Goal: Transaction & Acquisition: Download file/media

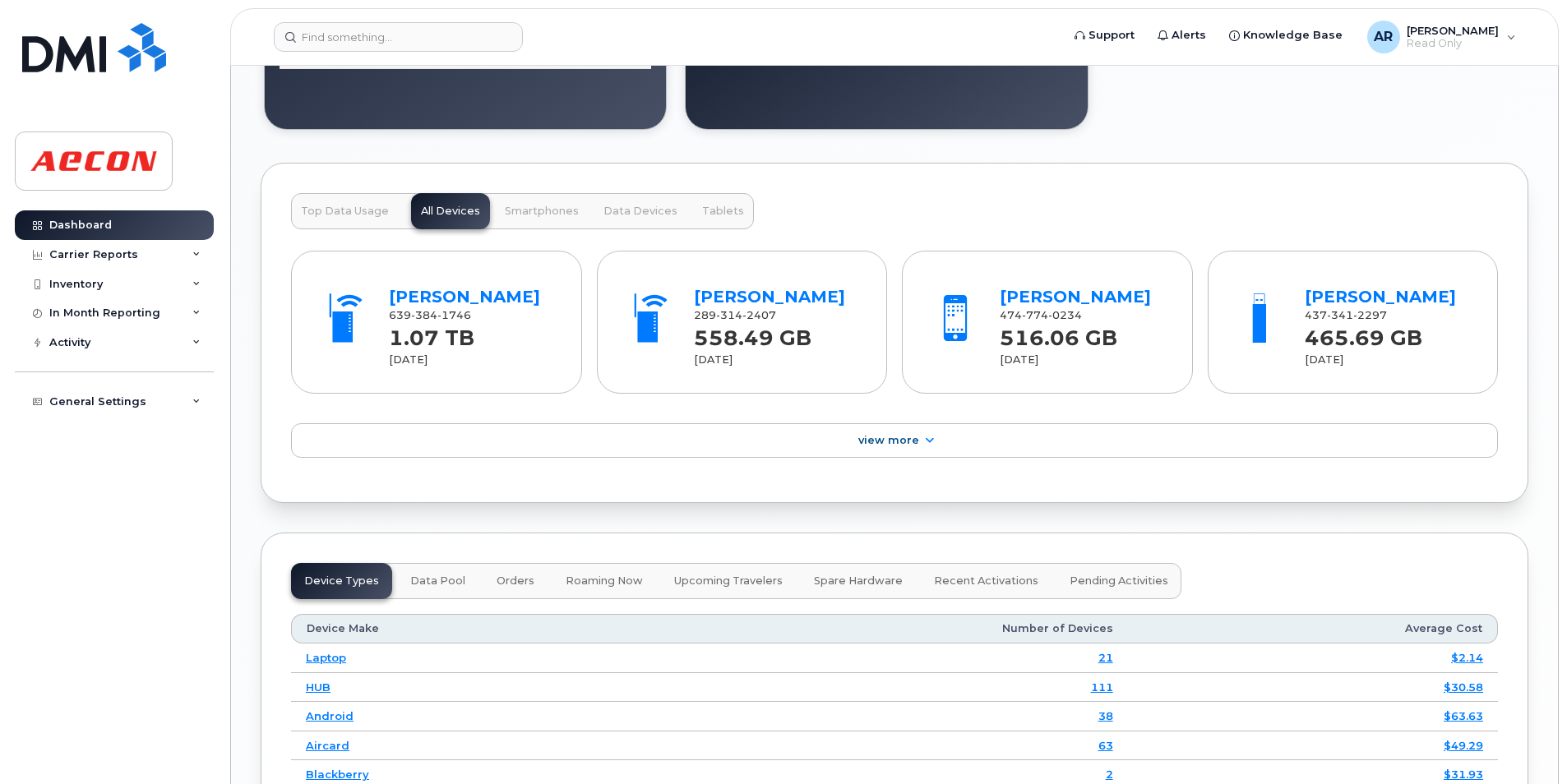
scroll to position [1808, 0]
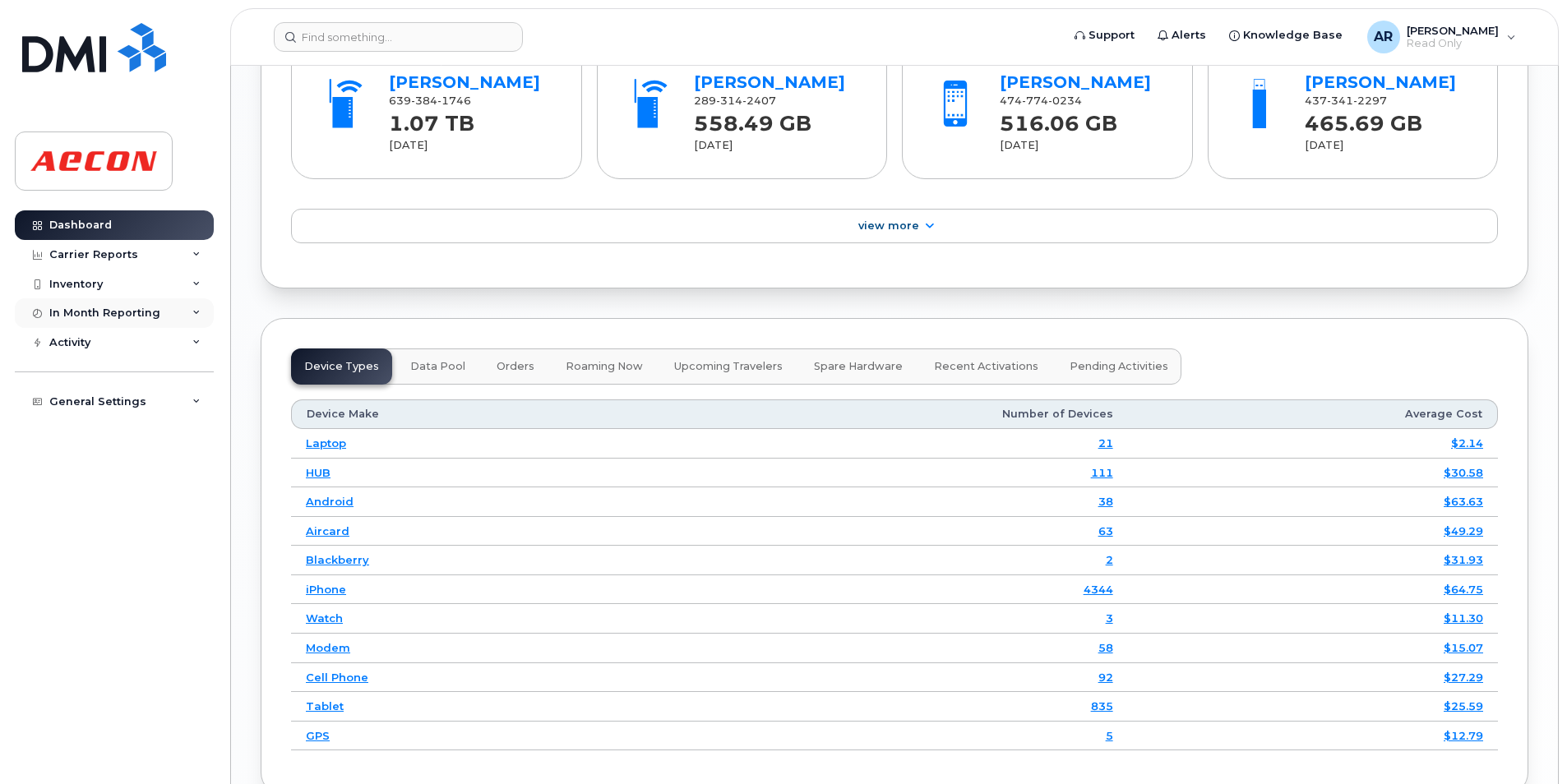
click at [104, 314] on div "In Month Reporting" at bounding box center [104, 313] width 111 height 13
click at [115, 254] on div "Carrier Reports" at bounding box center [94, 255] width 89 height 13
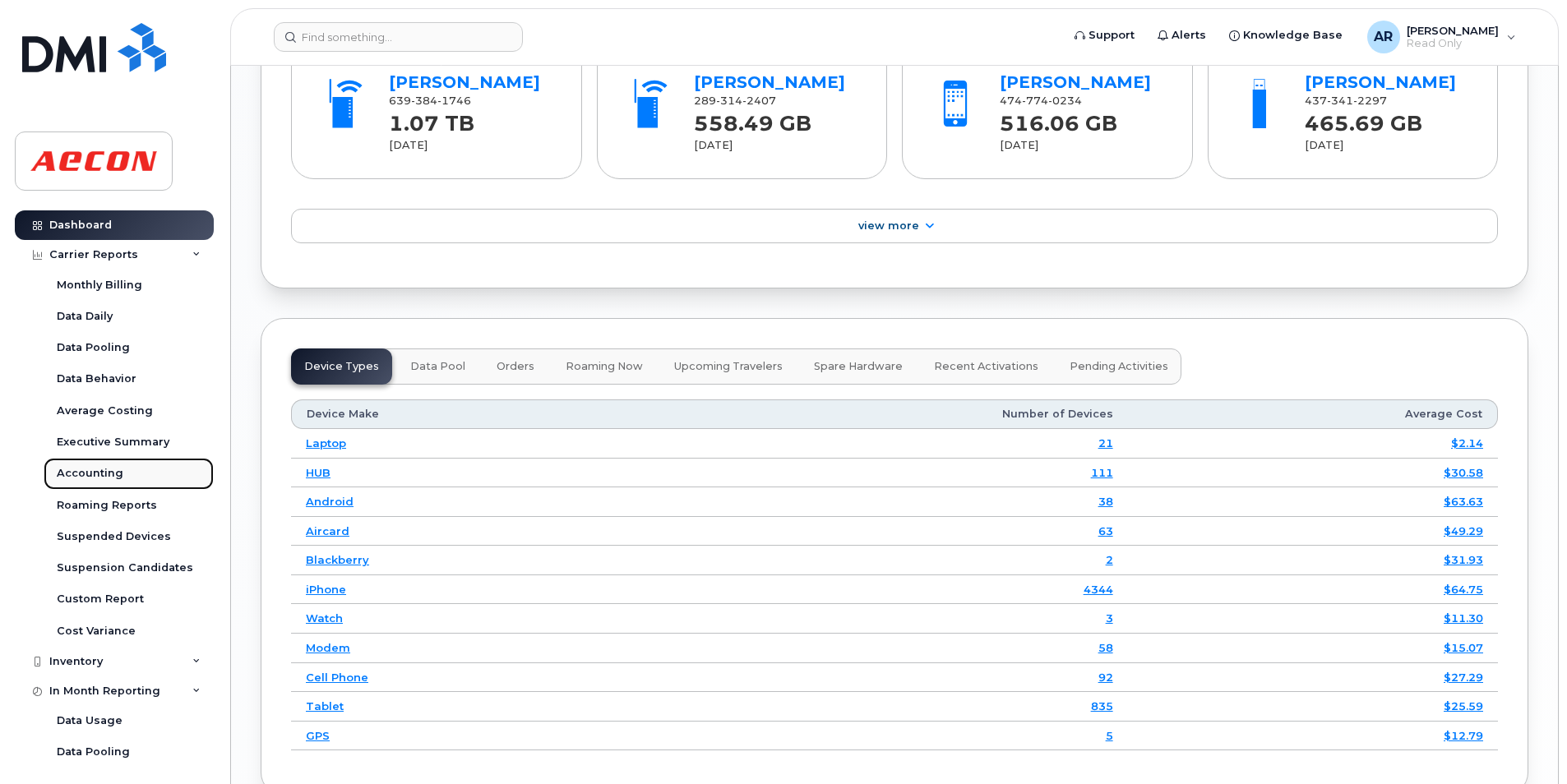
click at [119, 473] on div "Accounting" at bounding box center [90, 473] width 67 height 15
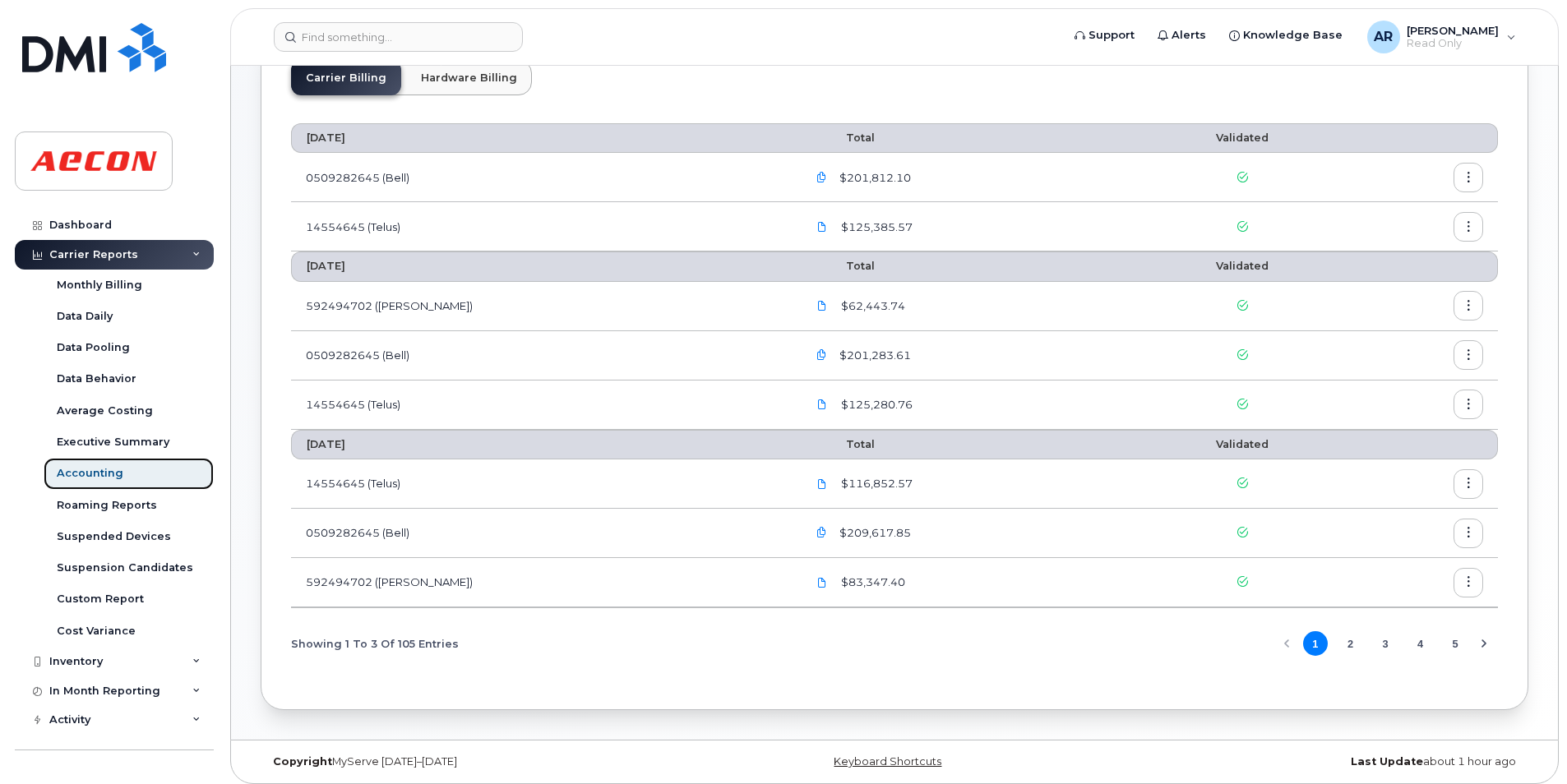
scroll to position [130, 0]
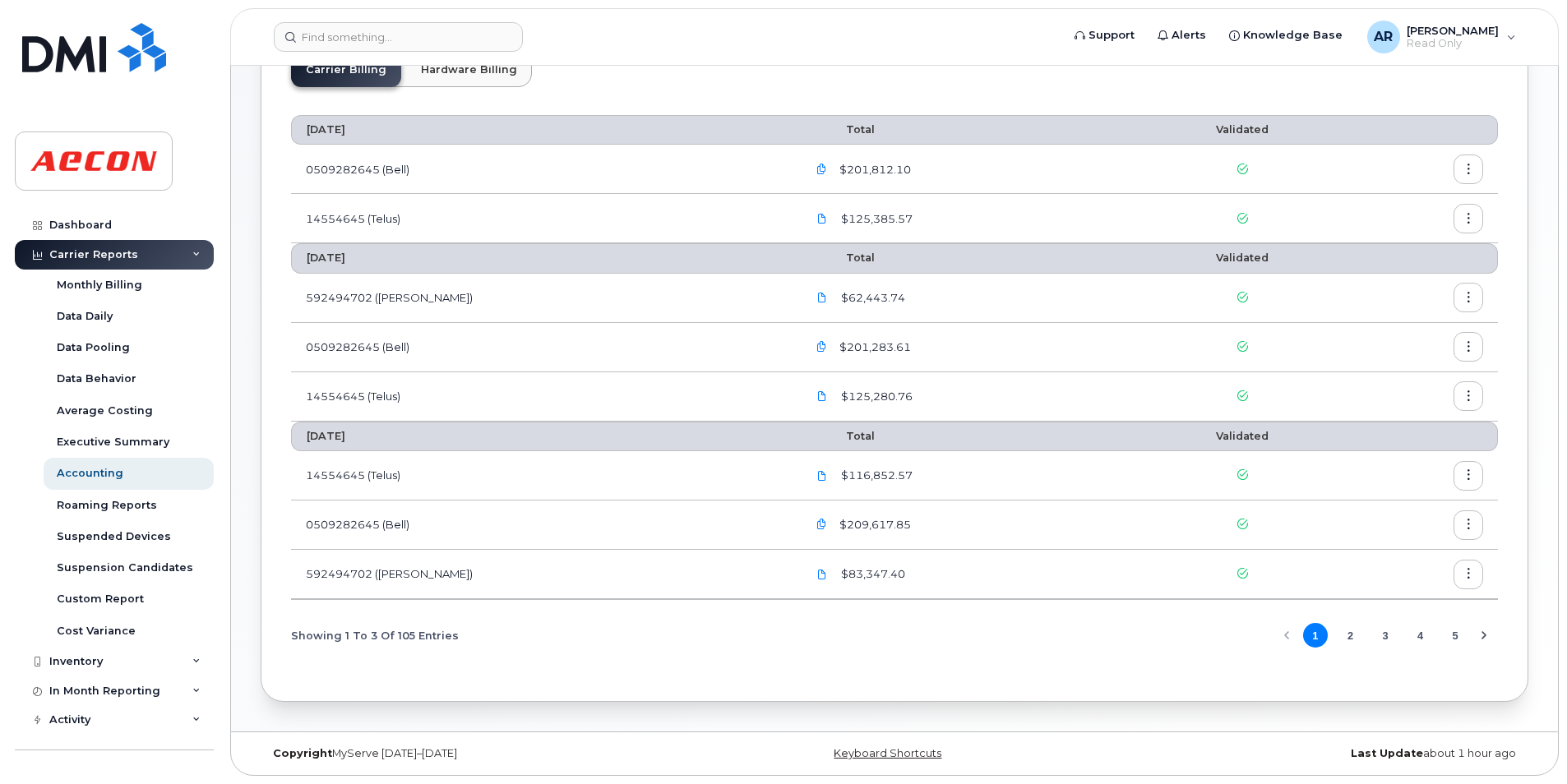
click at [1345, 639] on button "2" at bounding box center [1351, 635] width 25 height 25
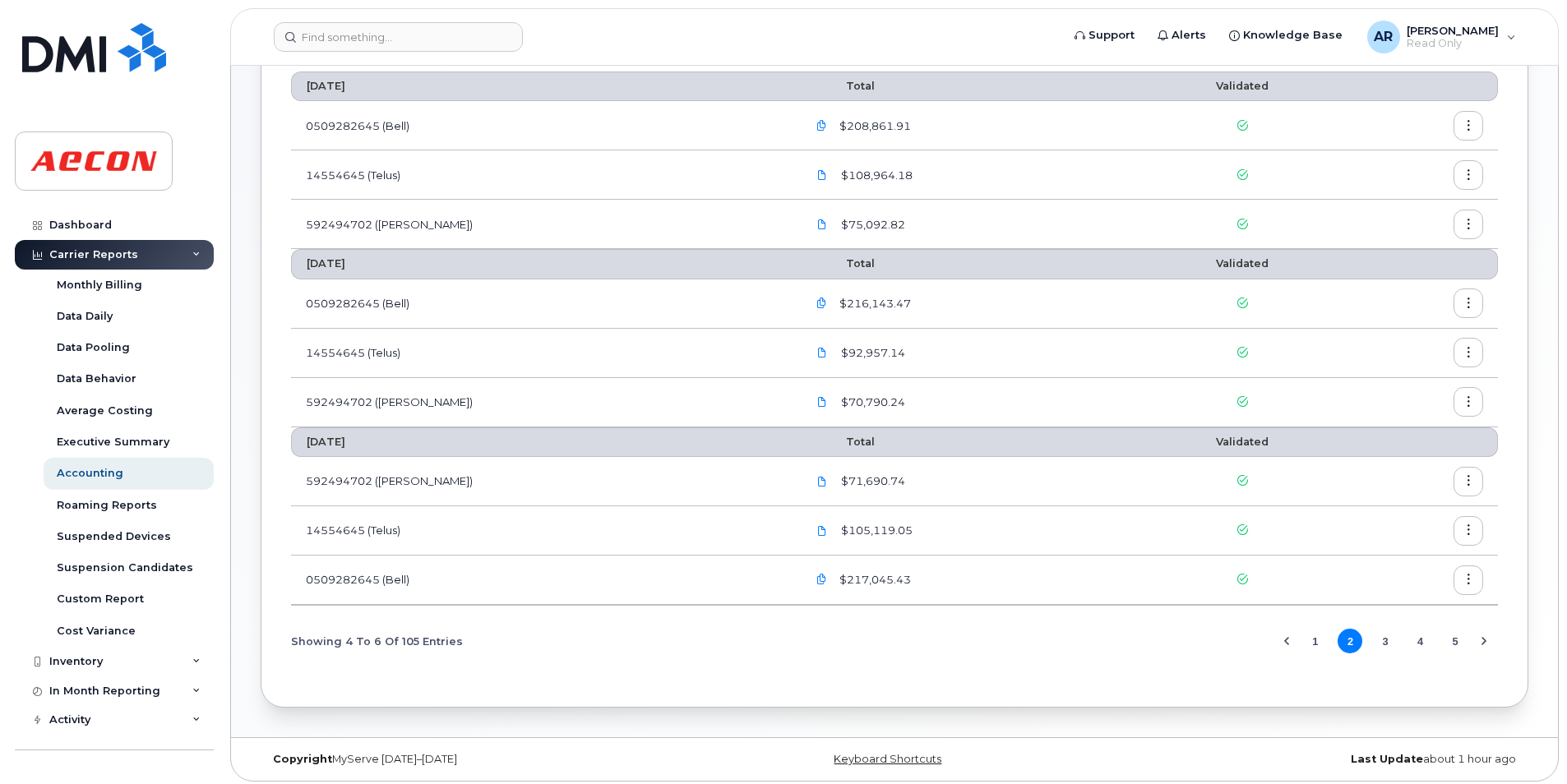
scroll to position [180, 0]
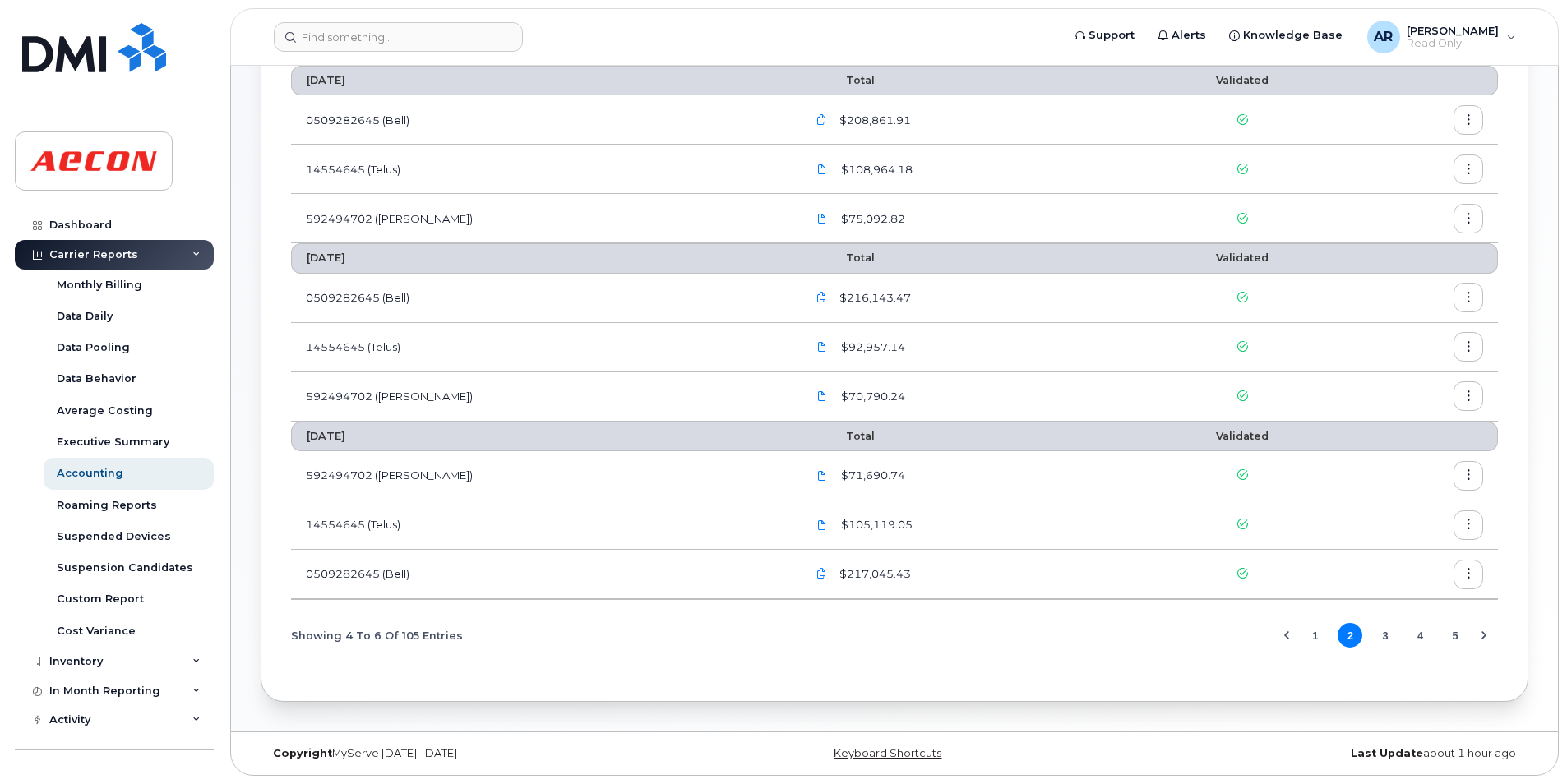
click at [1389, 637] on button "3" at bounding box center [1386, 635] width 25 height 25
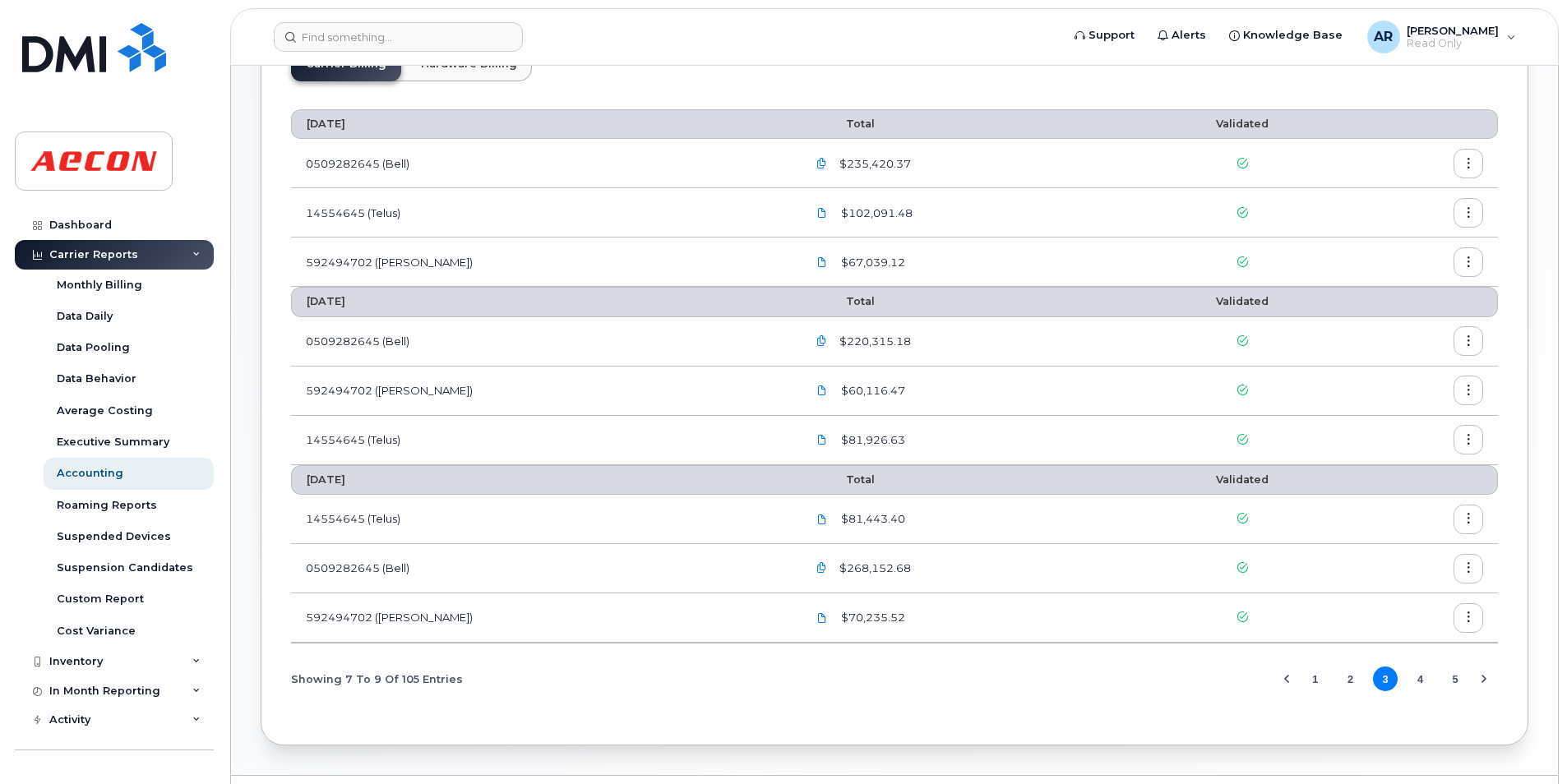
scroll to position [164, 0]
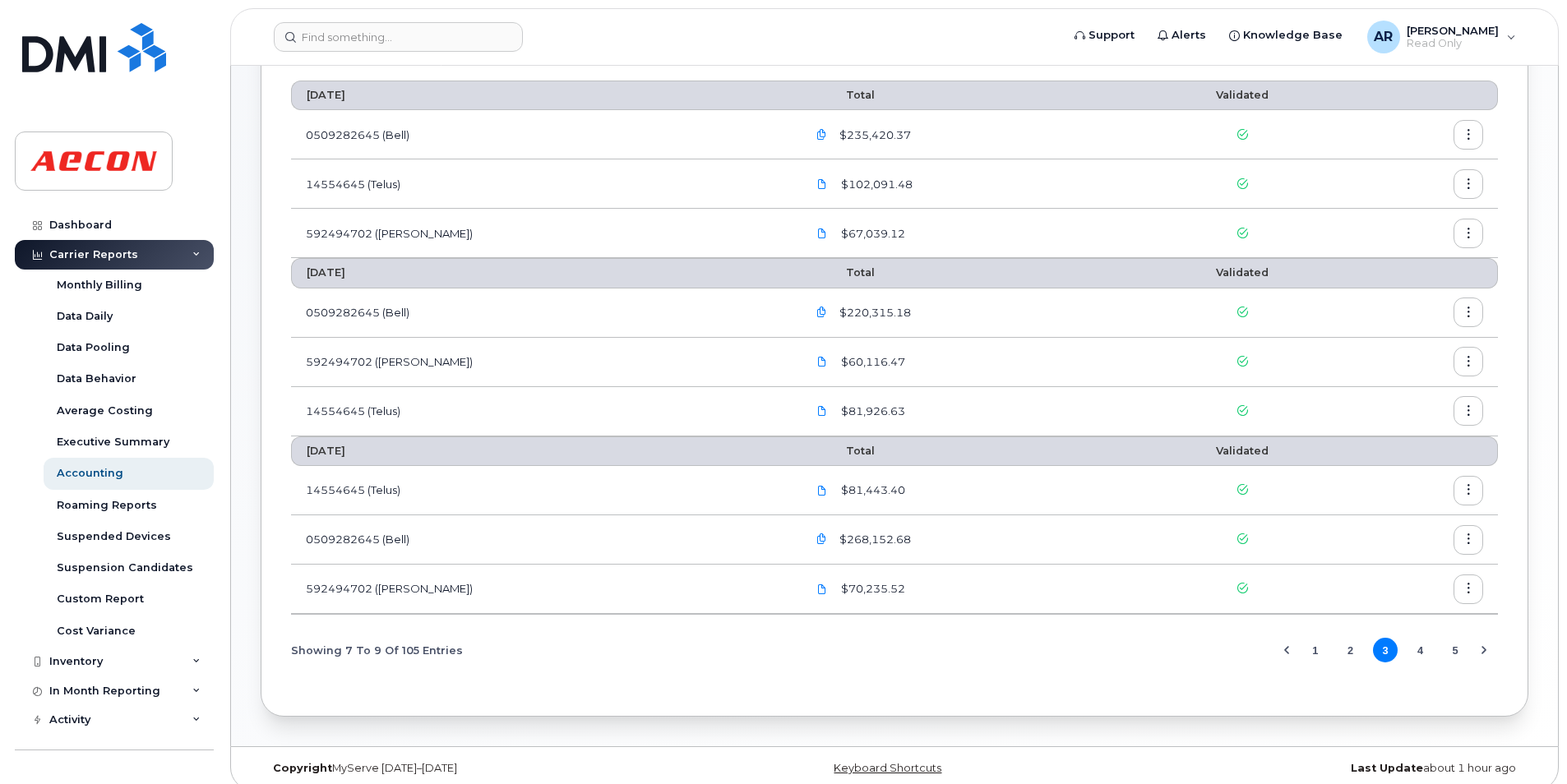
click at [816, 314] on icon "button" at bounding box center [821, 312] width 11 height 11
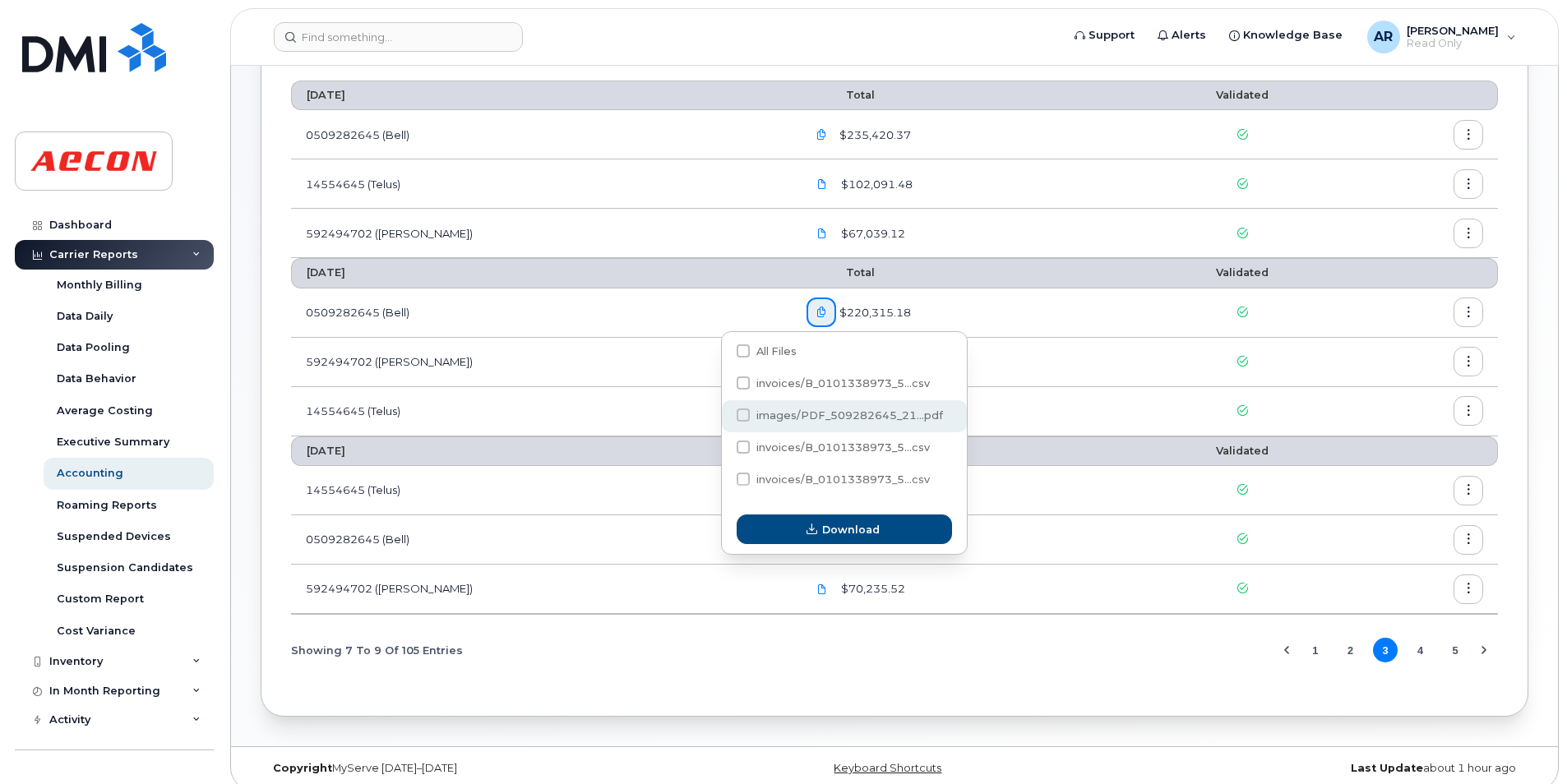
click at [746, 411] on span at bounding box center [743, 415] width 13 height 13
click at [725, 412] on input "images/PDF_509282645_21...pdf" at bounding box center [721, 416] width 8 height 8
checkbox input "true"
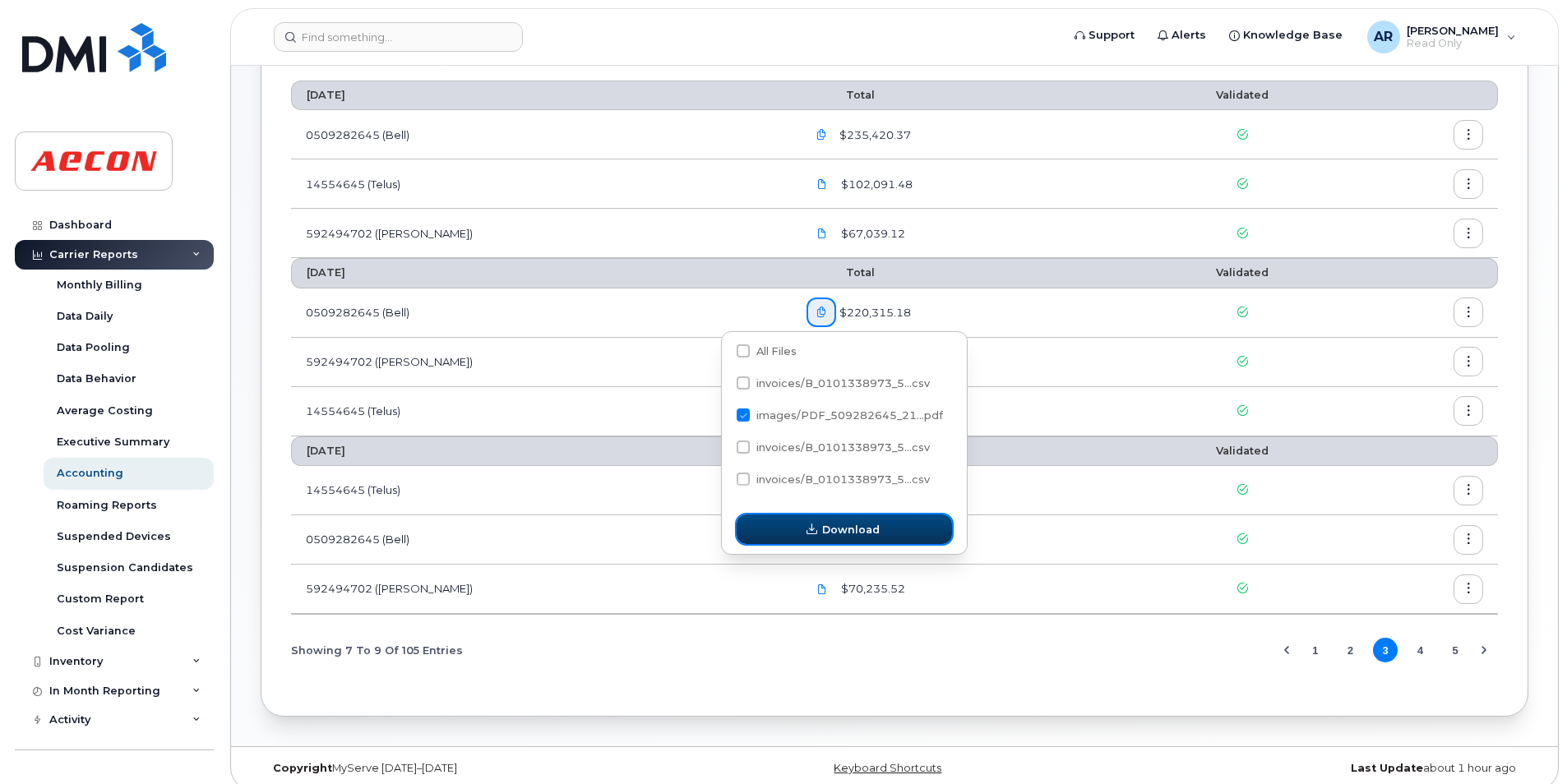
click at [816, 531] on icon "button" at bounding box center [812, 529] width 11 height 11
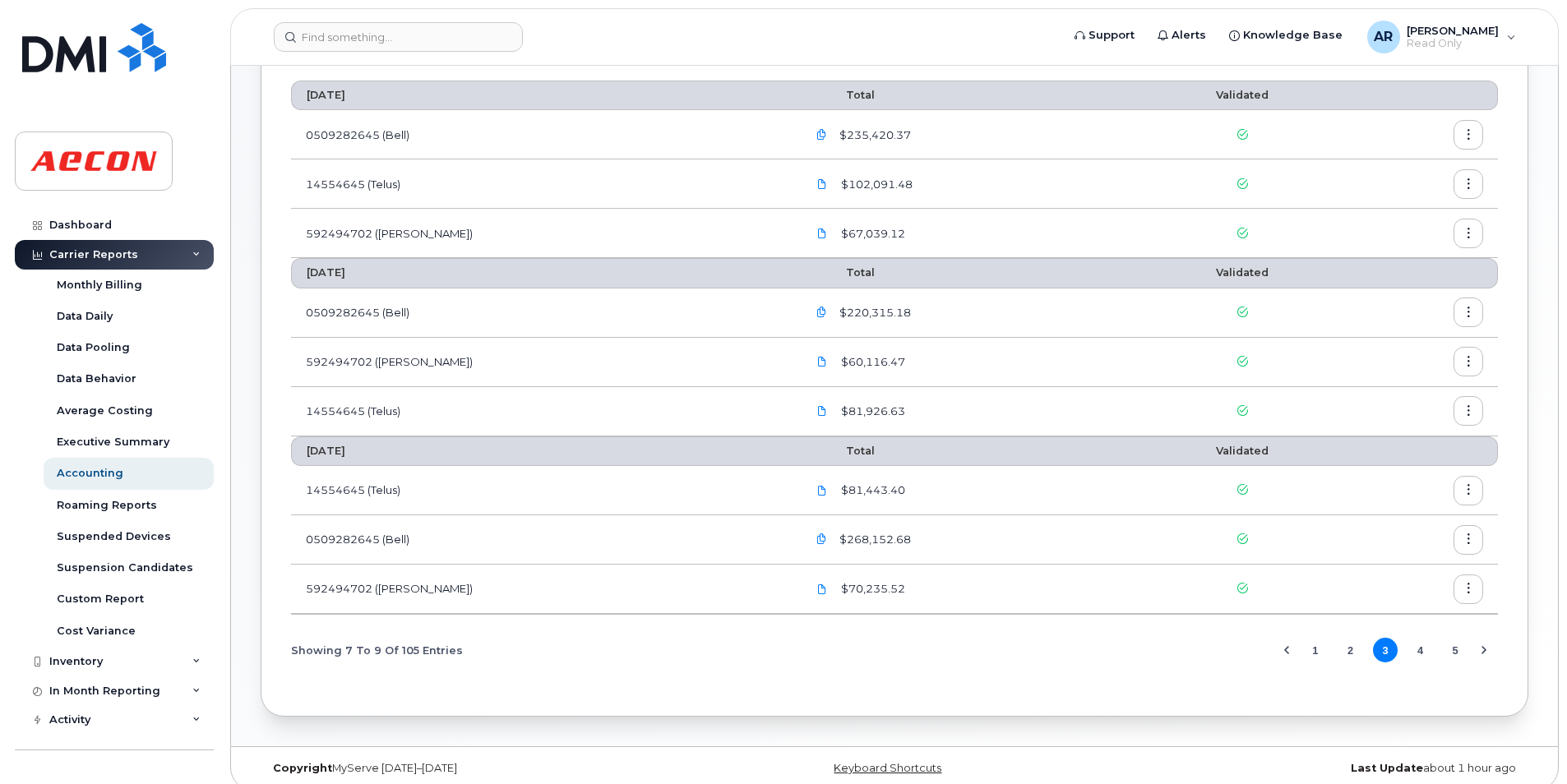
click at [816, 539] on icon "button" at bounding box center [821, 539] width 11 height 11
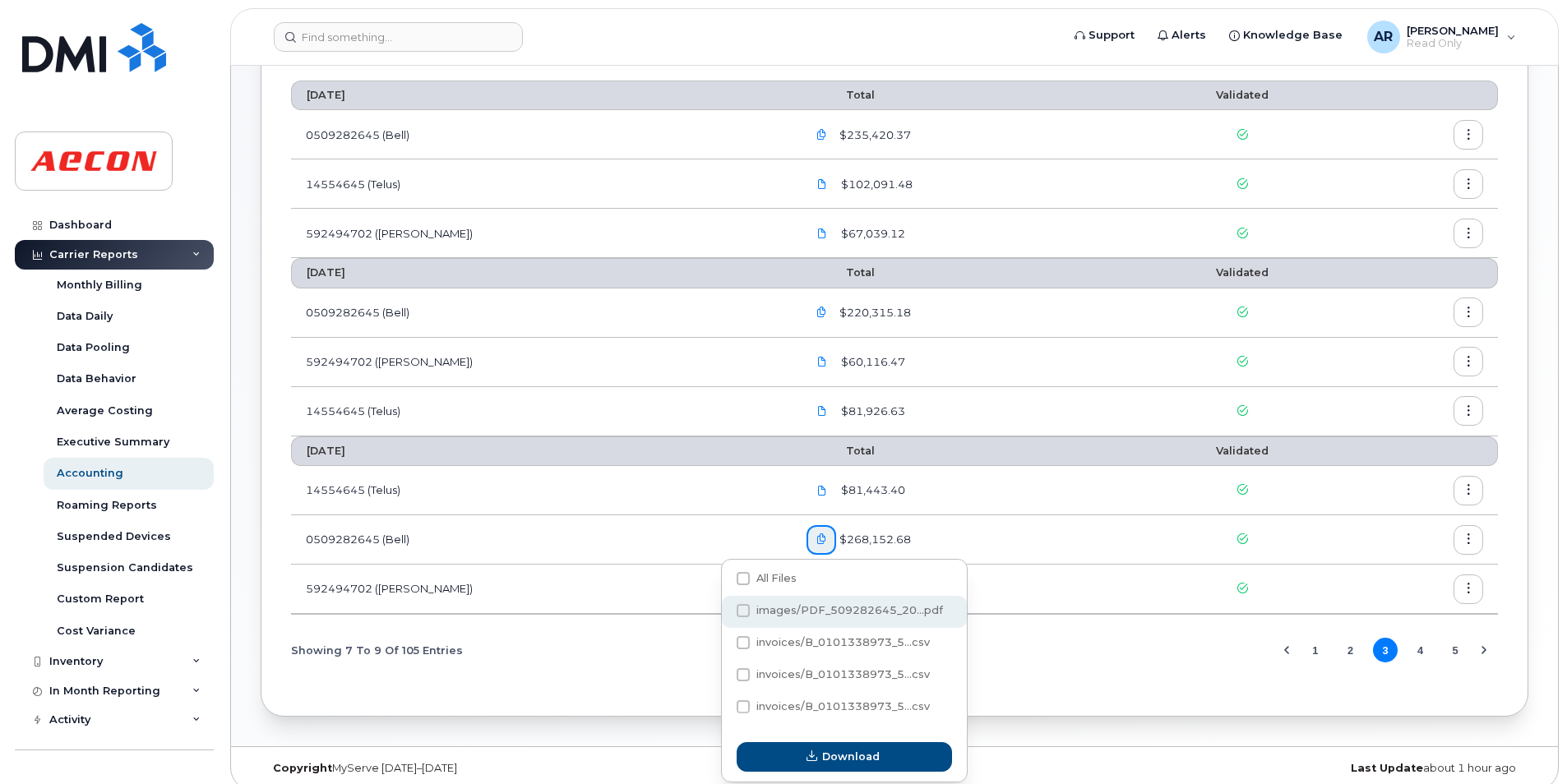
click at [772, 613] on span "images/PDF_509282645_20...pdf" at bounding box center [849, 610] width 186 height 13
click at [725, 613] on input "images/PDF_509282645_20...pdf" at bounding box center [721, 611] width 8 height 8
checkbox input "true"
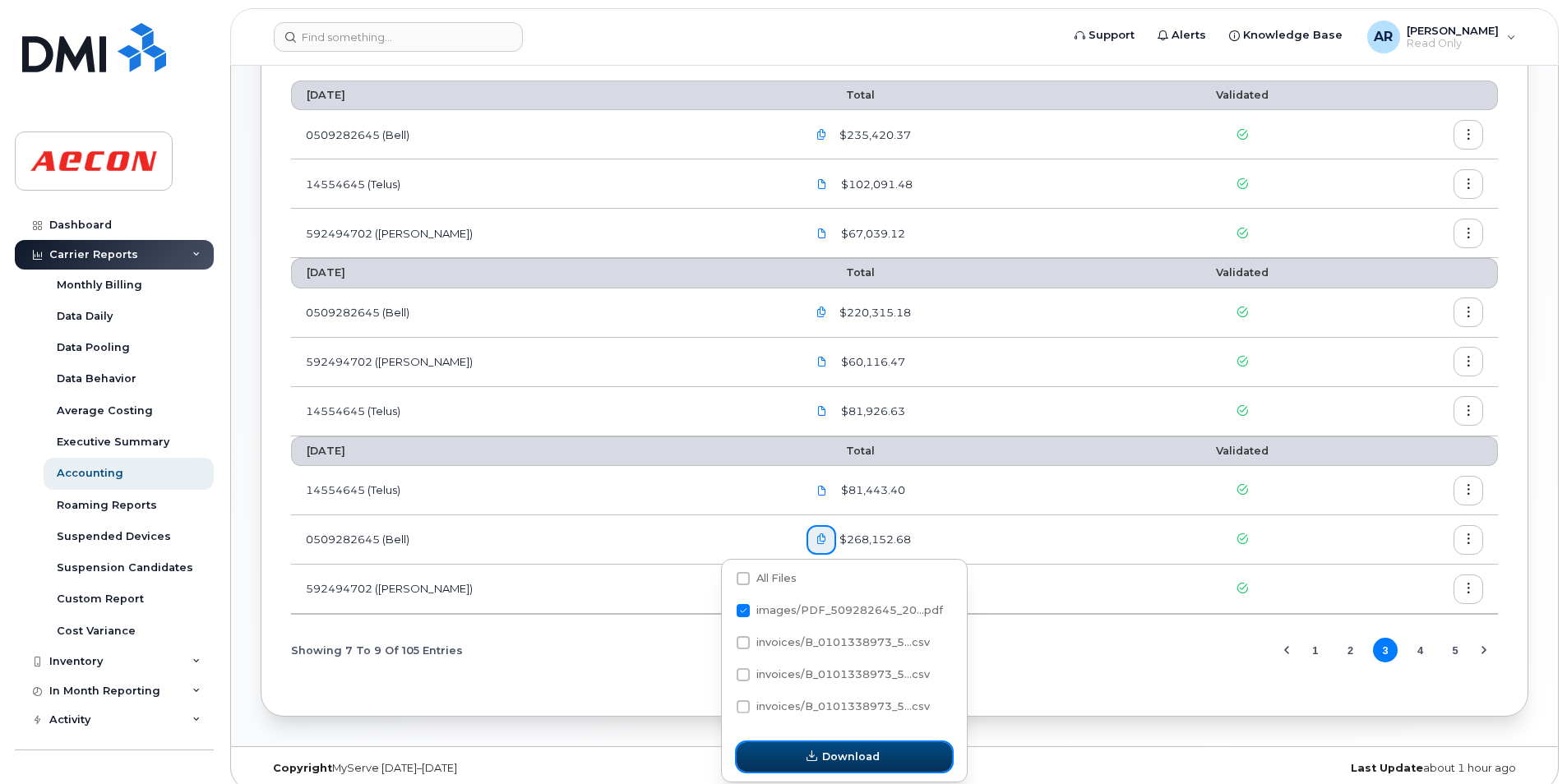
click at [818, 763] on span "button" at bounding box center [812, 756] width 16 height 16
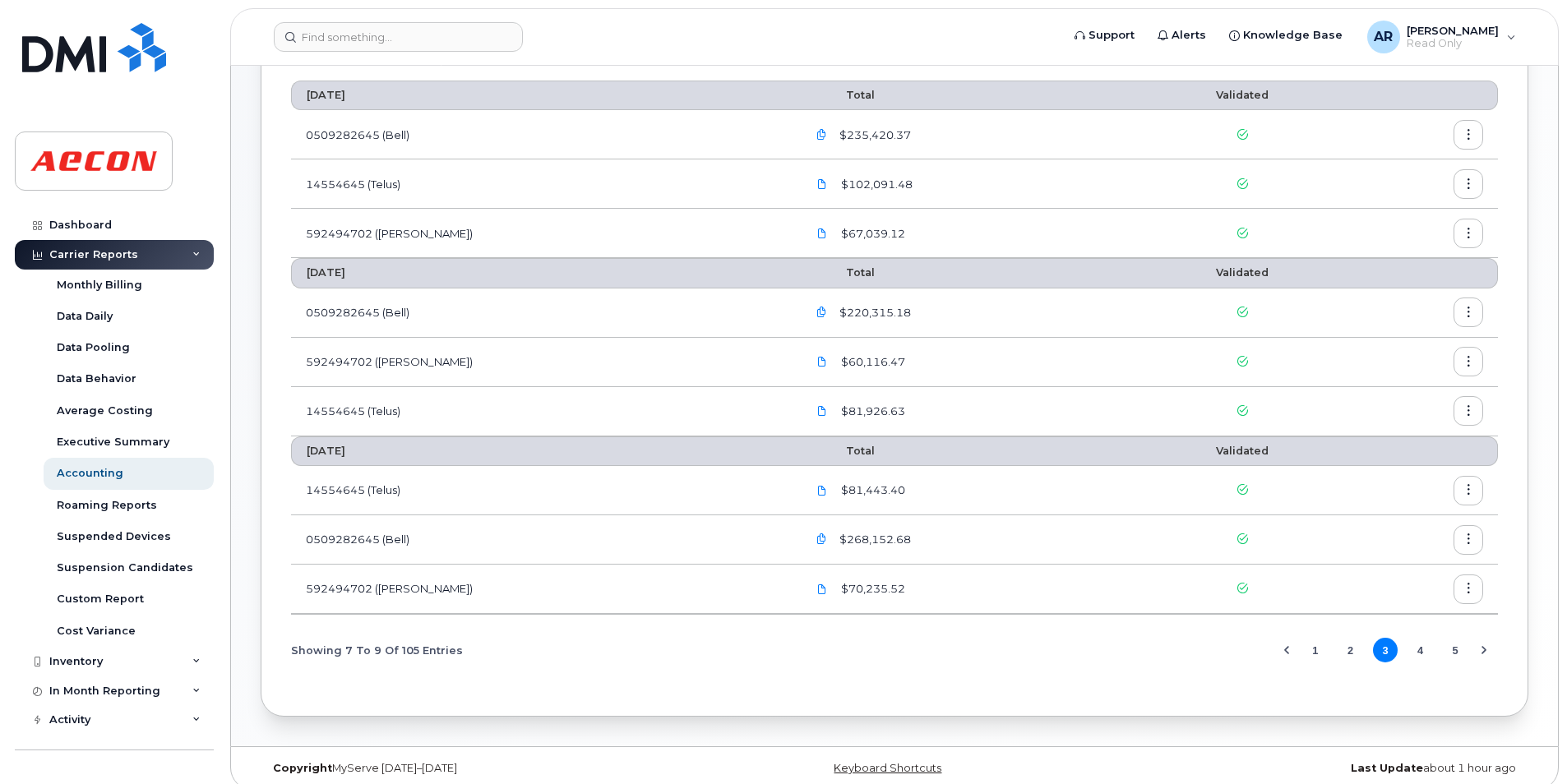
click at [816, 135] on icon "button" at bounding box center [821, 135] width 11 height 11
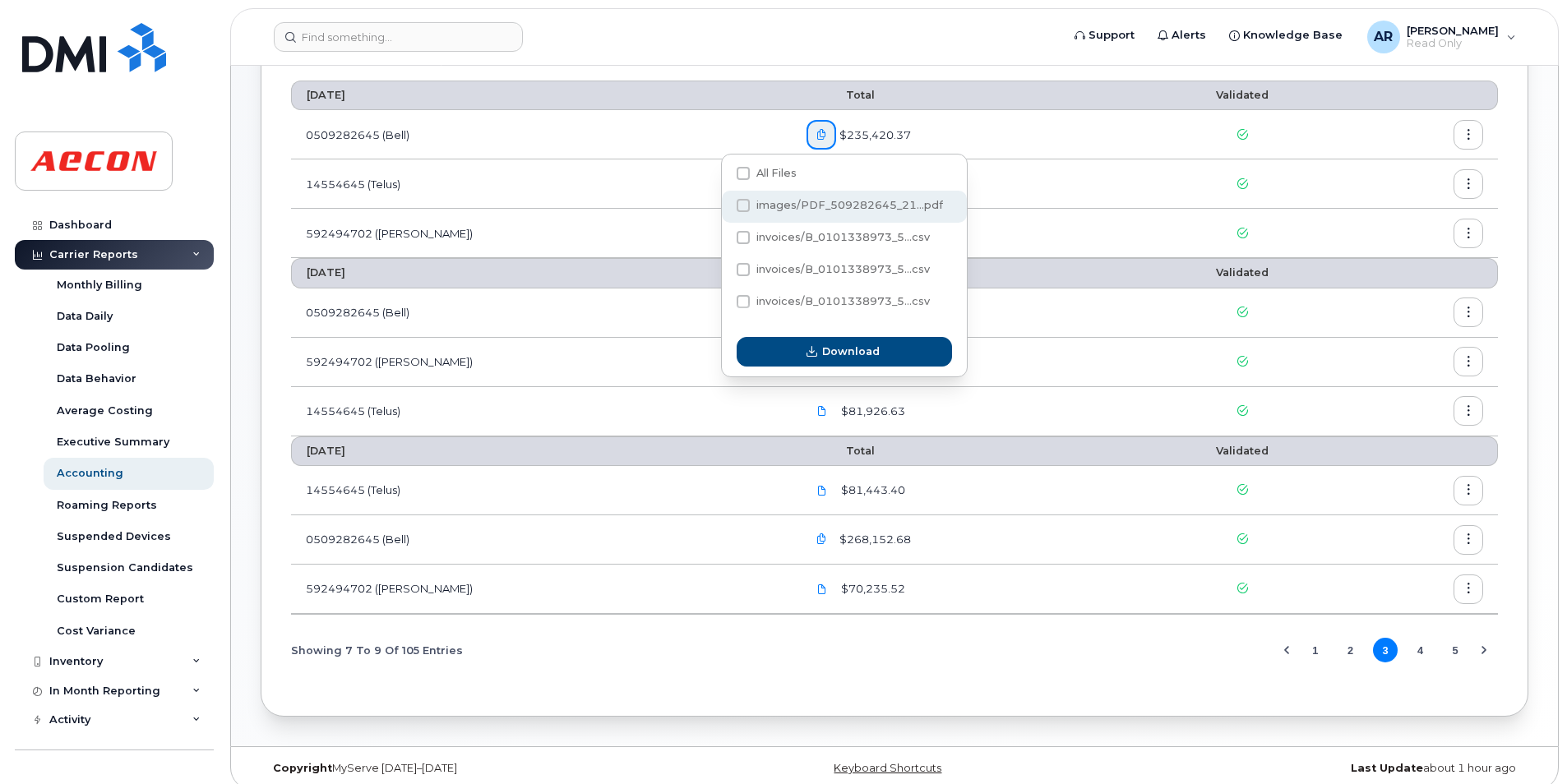
click at [744, 200] on span at bounding box center [743, 205] width 13 height 13
click at [725, 202] on input "images/PDF_509282645_21...pdf" at bounding box center [721, 206] width 8 height 8
checkbox input "true"
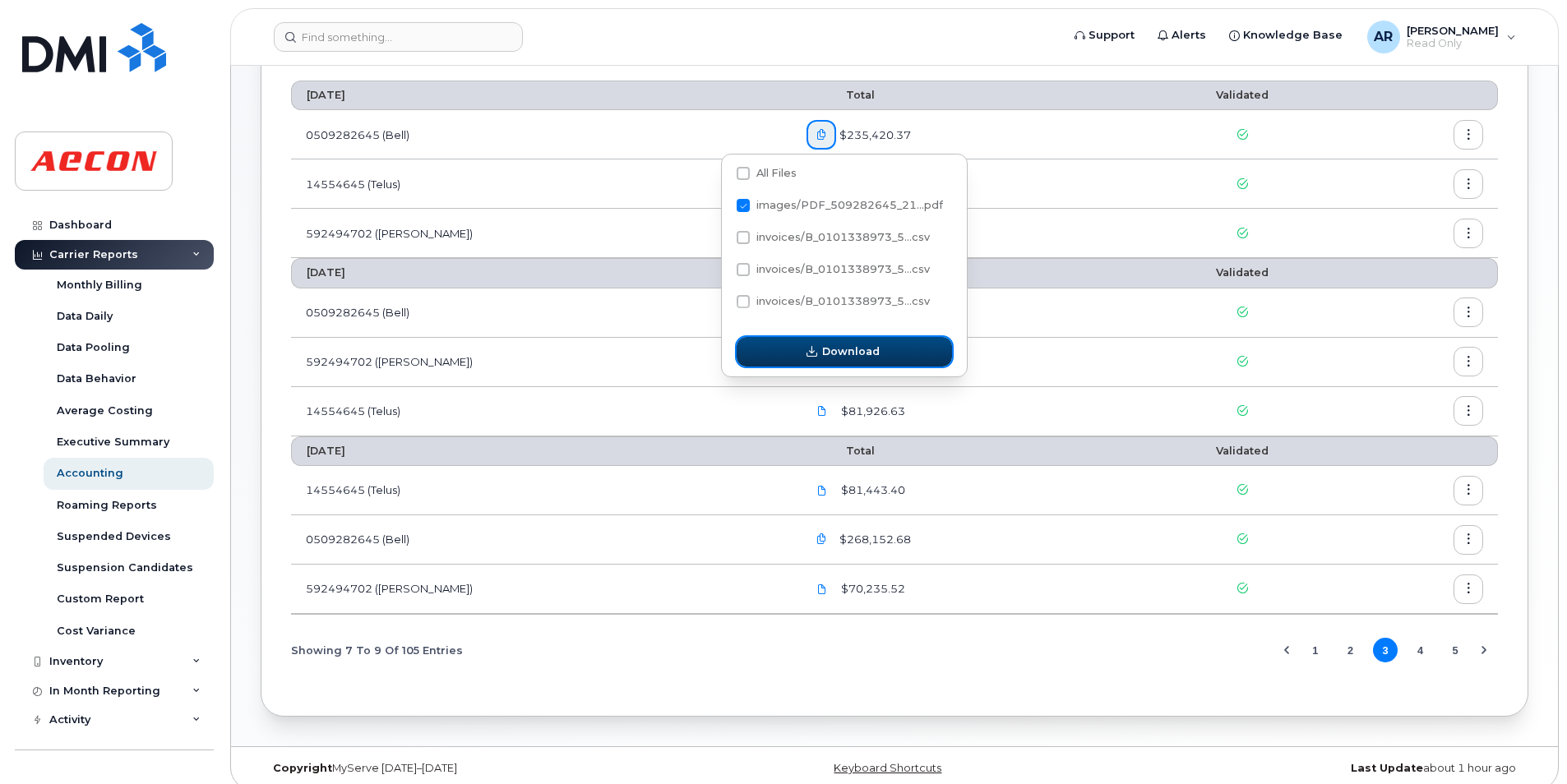
click at [790, 344] on button "Download" at bounding box center [844, 352] width 216 height 29
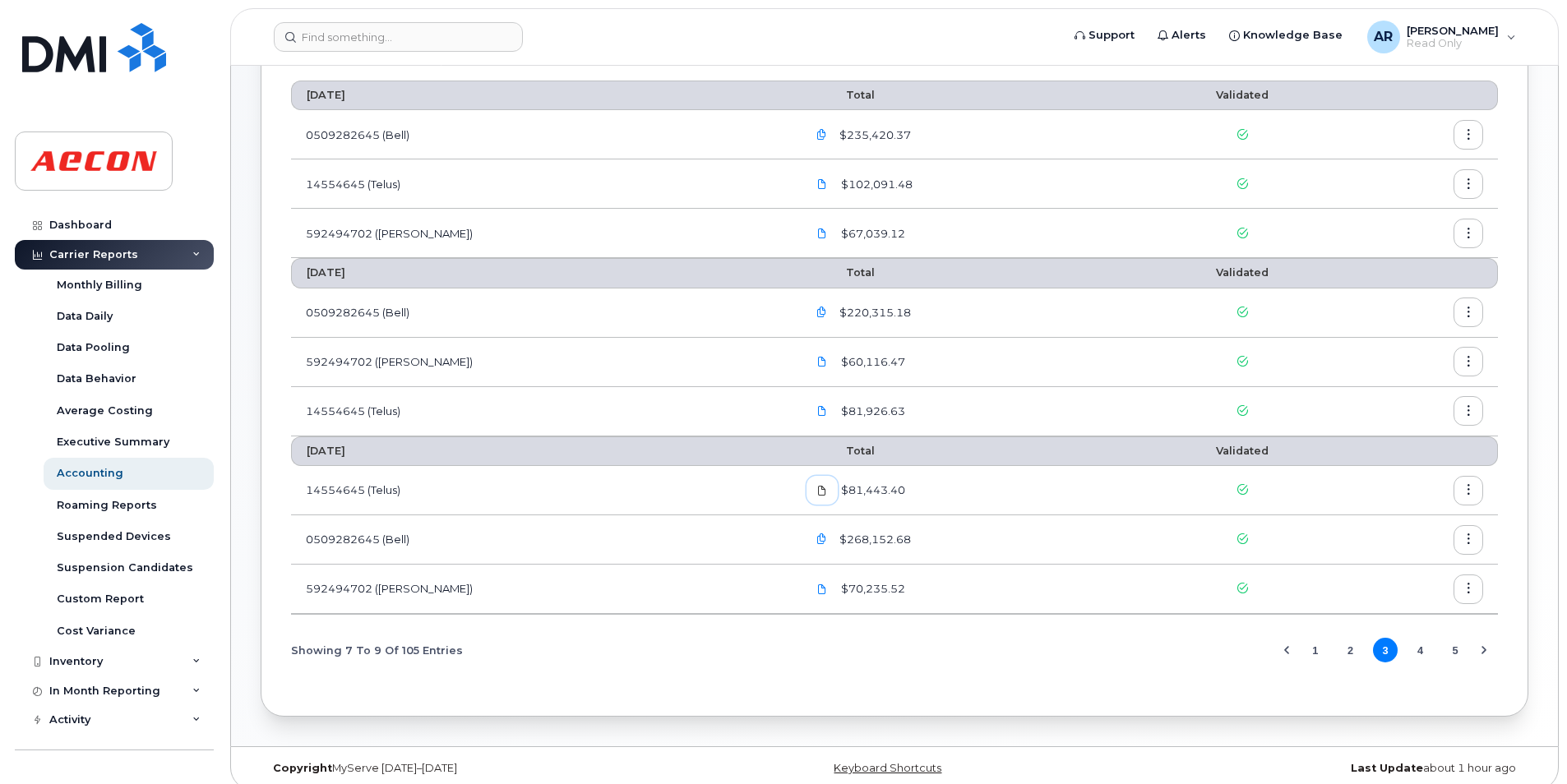
click at [817, 490] on icon at bounding box center [822, 491] width 10 height 10
click at [817, 585] on icon at bounding box center [822, 589] width 10 height 10
